Goal: Obtain resource: Obtain resource

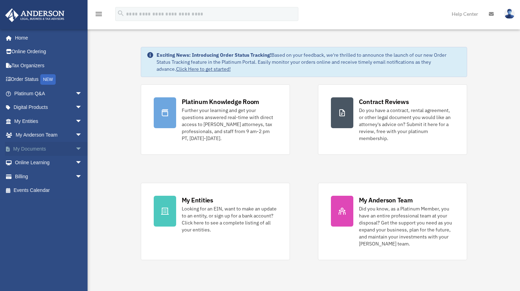
click at [26, 146] on link "My Documents arrow_drop_down" at bounding box center [49, 149] width 88 height 14
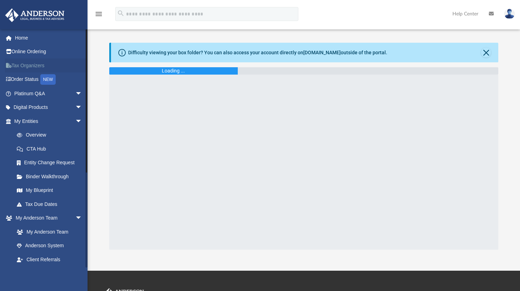
click at [21, 64] on link "Tax Organizers" at bounding box center [49, 65] width 88 height 14
click at [189, 71] on div "Loading ..." at bounding box center [173, 70] width 128 height 7
click at [178, 70] on div "Loading ..." at bounding box center [173, 70] width 23 height 7
